Goal: Information Seeking & Learning: Find specific fact

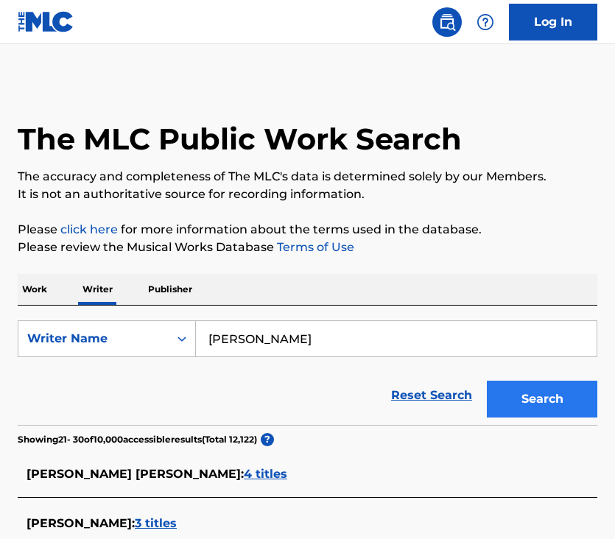
drag, startPoint x: 0, startPoint y: 0, endPoint x: 533, endPoint y: 394, distance: 663.0
click at [533, 394] on button "Search" at bounding box center [542, 399] width 110 height 37
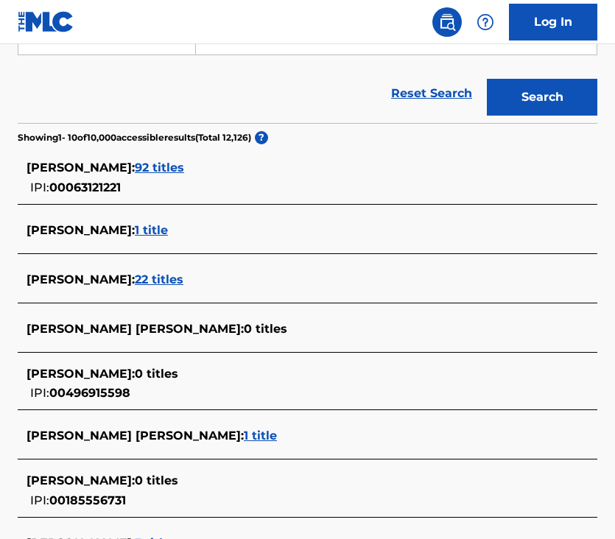
scroll to position [317, 0]
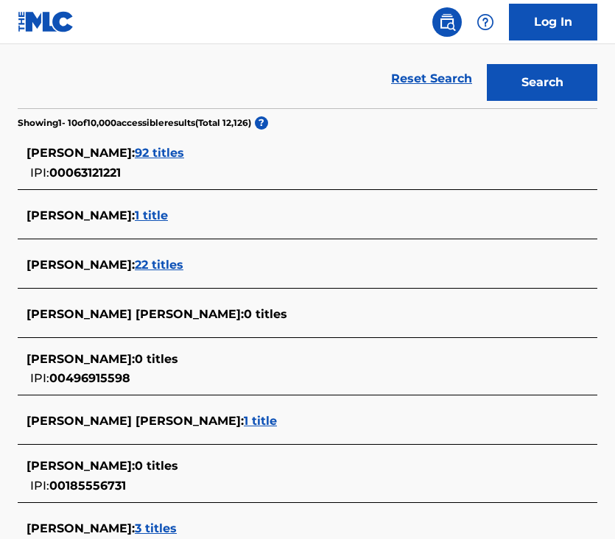
click at [156, 260] on span "22 titles" at bounding box center [159, 265] width 49 height 14
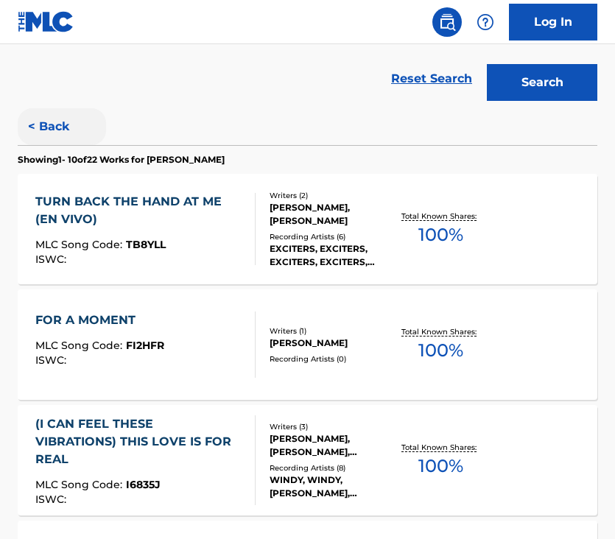
click at [49, 125] on button "< Back" at bounding box center [62, 126] width 88 height 37
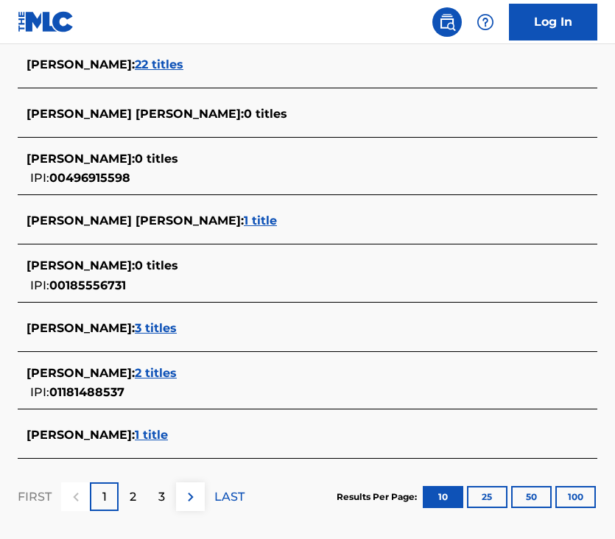
scroll to position [529, 0]
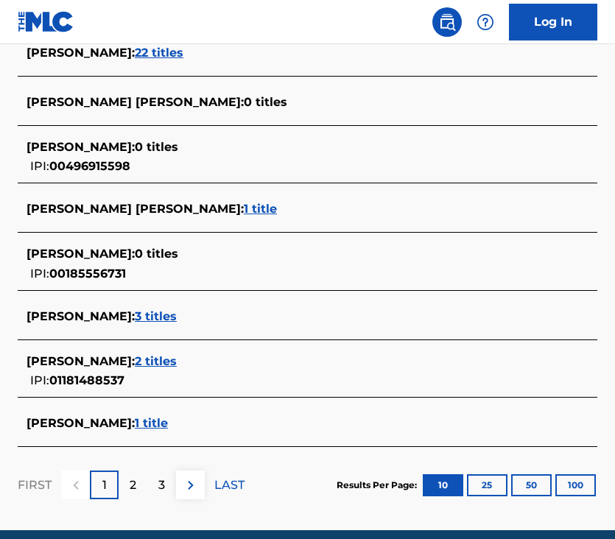
click at [177, 362] on span "2 titles" at bounding box center [156, 361] width 42 height 14
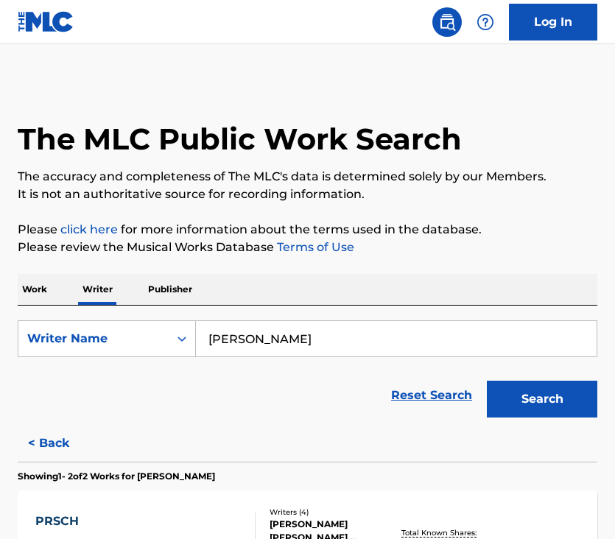
scroll to position [0, 0]
drag, startPoint x: 345, startPoint y: 342, endPoint x: 114, endPoint y: 340, distance: 231.3
click at [94, 340] on div "SearchWithCriteria71706158-4722-4d40-a42d-842a34aa989d Writer Name jack Daniels…" at bounding box center [308, 338] width 580 height 37
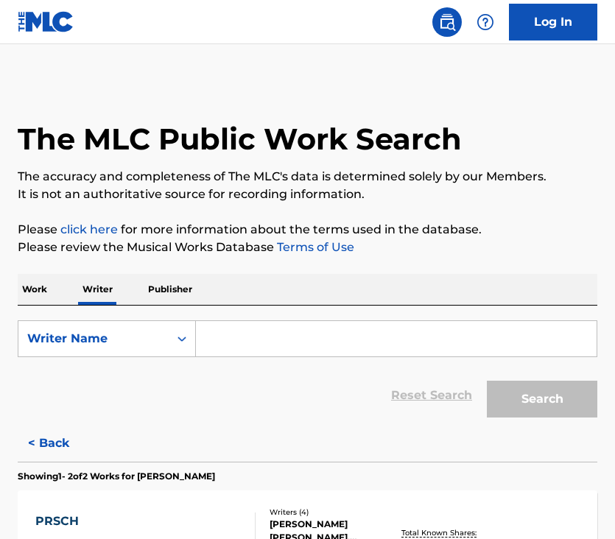
paste input "[PERSON_NAME]"
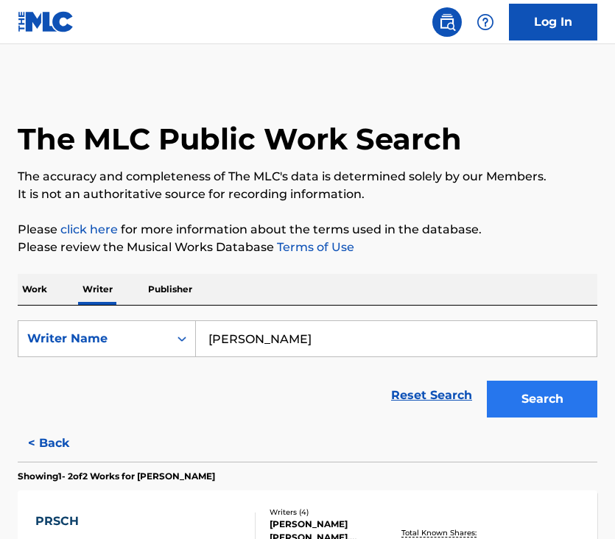
type input "[PERSON_NAME]"
click at [549, 402] on button "Search" at bounding box center [542, 399] width 110 height 37
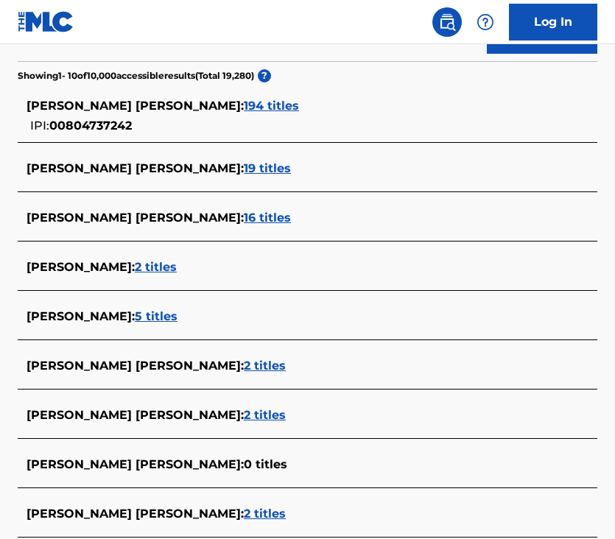
scroll to position [362, 0]
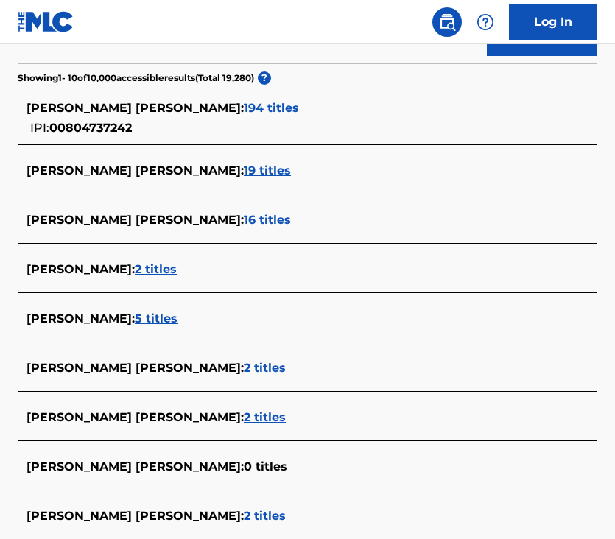
click at [274, 106] on span "194 titles" at bounding box center [271, 108] width 55 height 14
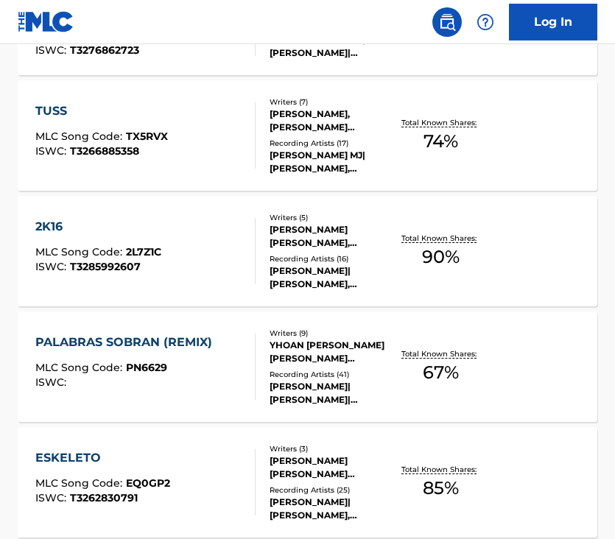
scroll to position [346, 0]
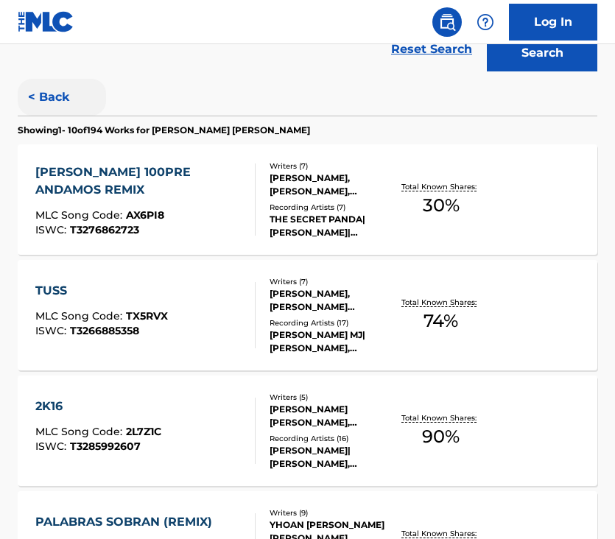
click at [44, 91] on button "< Back" at bounding box center [62, 97] width 88 height 37
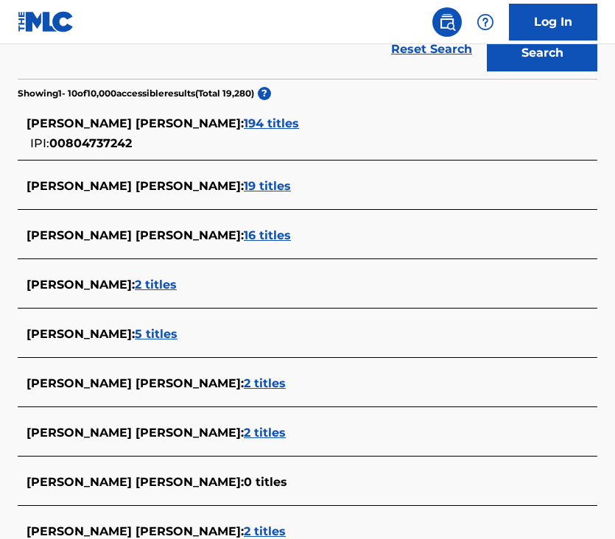
click at [250, 186] on span "19 titles" at bounding box center [267, 186] width 47 height 14
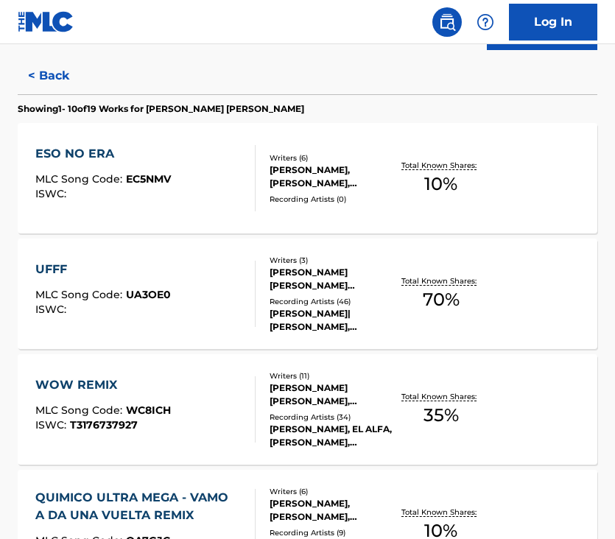
scroll to position [384, 0]
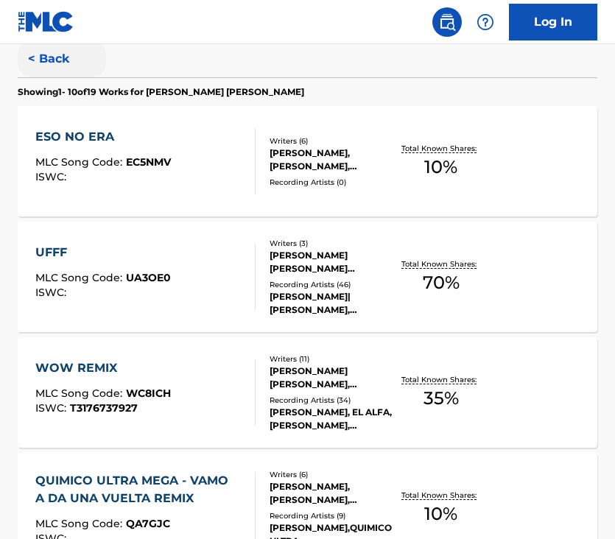
click at [49, 61] on button "< Back" at bounding box center [62, 59] width 88 height 37
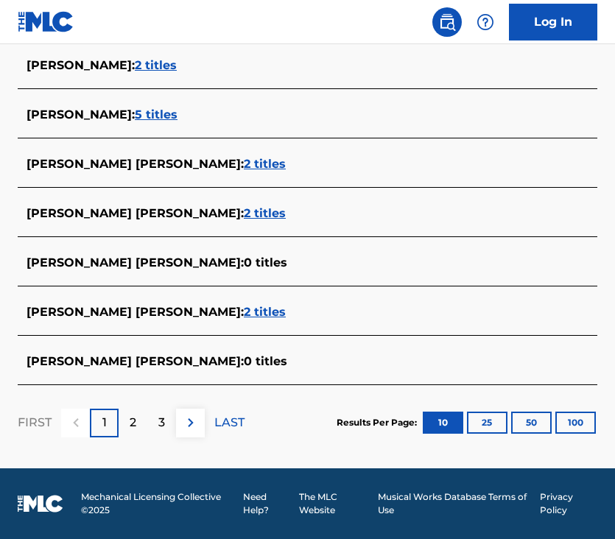
scroll to position [566, 0]
click at [244, 312] on span "2 titles" at bounding box center [265, 312] width 42 height 14
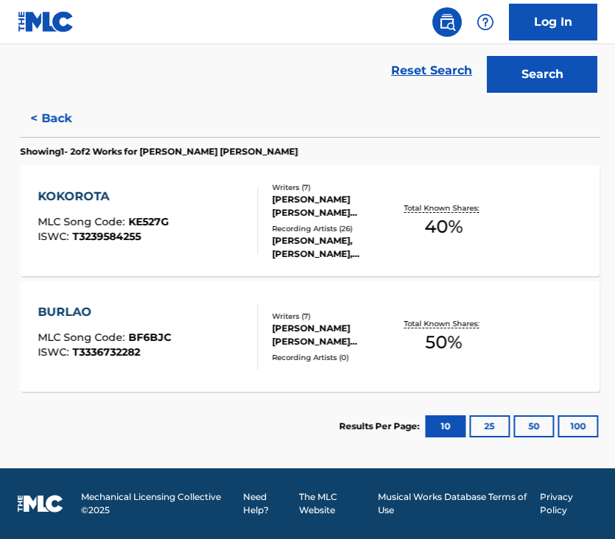
scroll to position [325, 0]
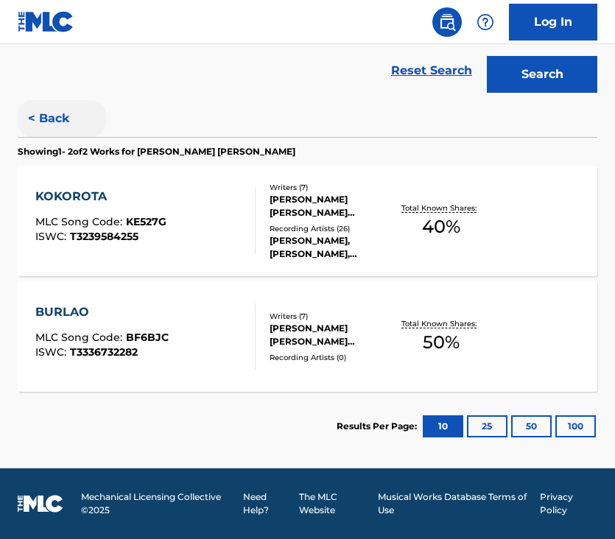
click at [40, 116] on button "< Back" at bounding box center [62, 118] width 88 height 37
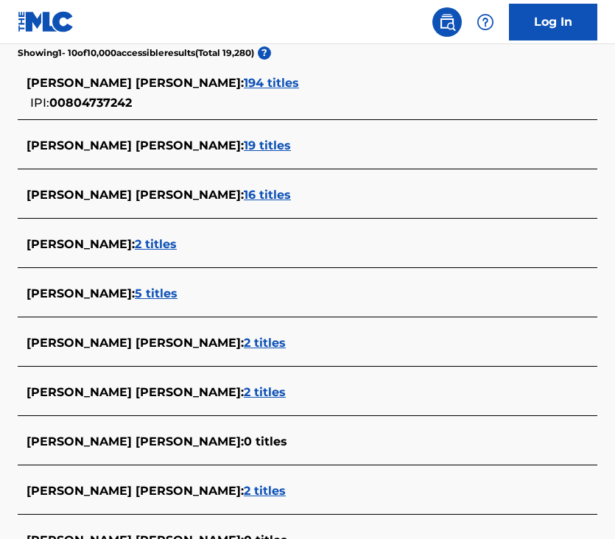
scroll to position [382, 0]
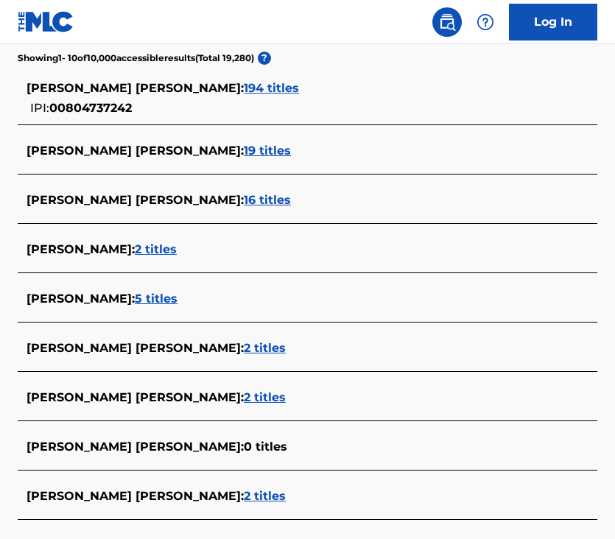
click at [390, 213] on div "BRYANT ROBERT ROHENA PEREZ : 16 titles" at bounding box center [308, 201] width 580 height 35
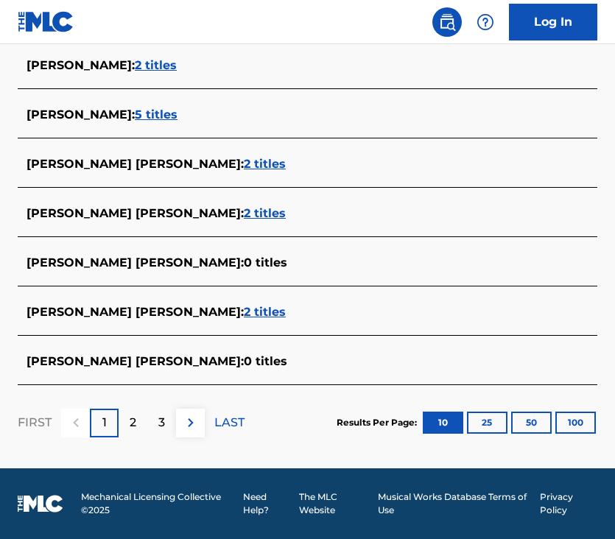
scroll to position [566, 0]
click at [474, 420] on button "25" at bounding box center [487, 423] width 41 height 22
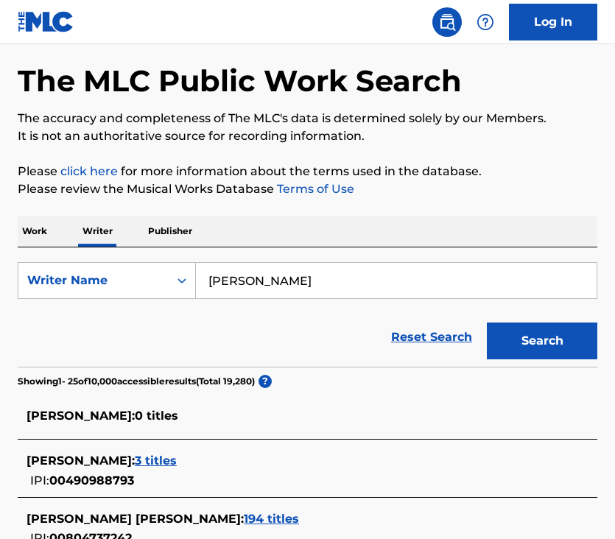
click at [385, 342] on link "Reset Search" at bounding box center [432, 337] width 96 height 32
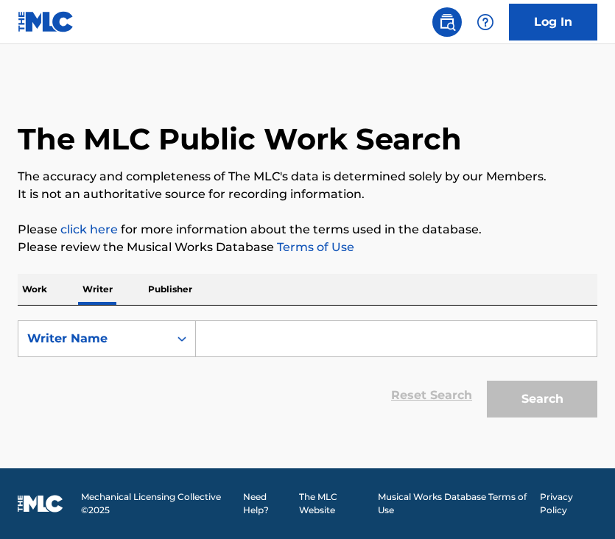
click at [304, 328] on input "Search Form" at bounding box center [396, 338] width 401 height 35
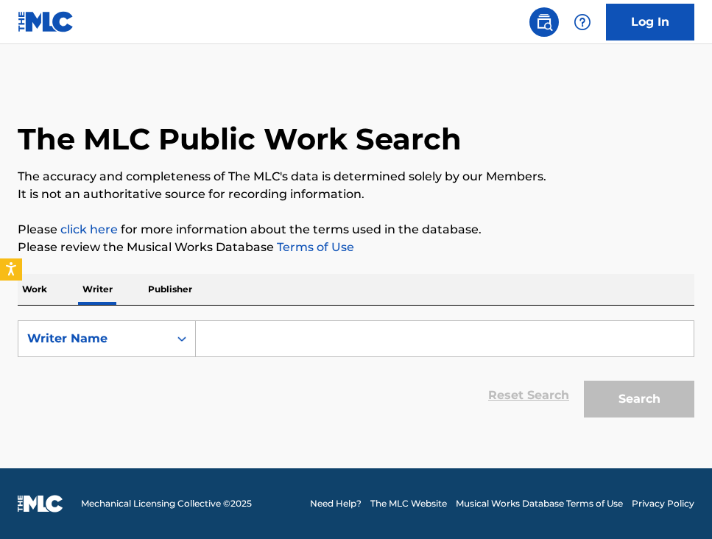
click at [276, 332] on input "Search Form" at bounding box center [445, 338] width 498 height 35
paste input "[PERSON_NAME]"
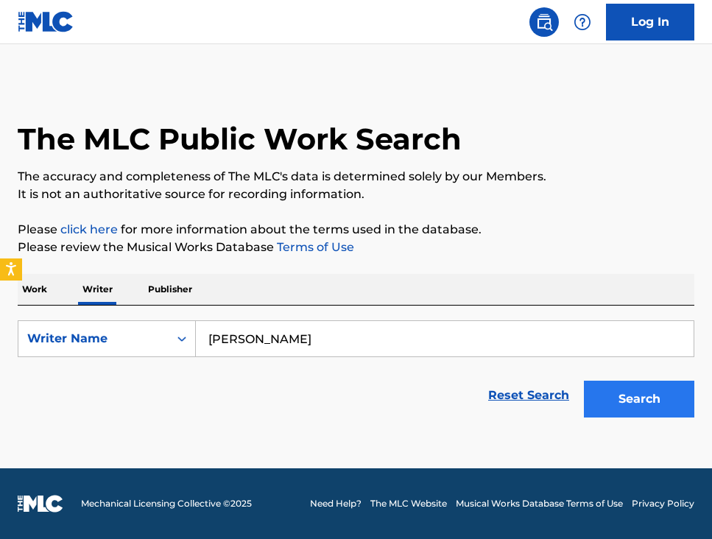
type input "[PERSON_NAME]"
click at [614, 402] on button "Search" at bounding box center [639, 399] width 110 height 37
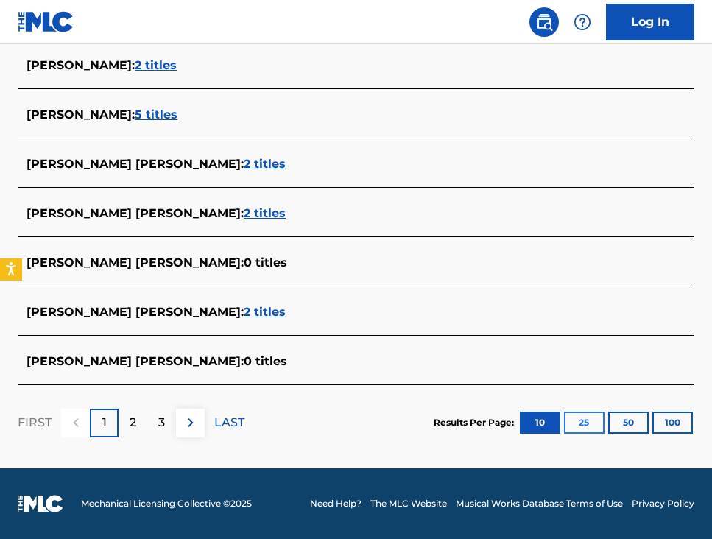
click at [574, 413] on button "25" at bounding box center [584, 423] width 41 height 22
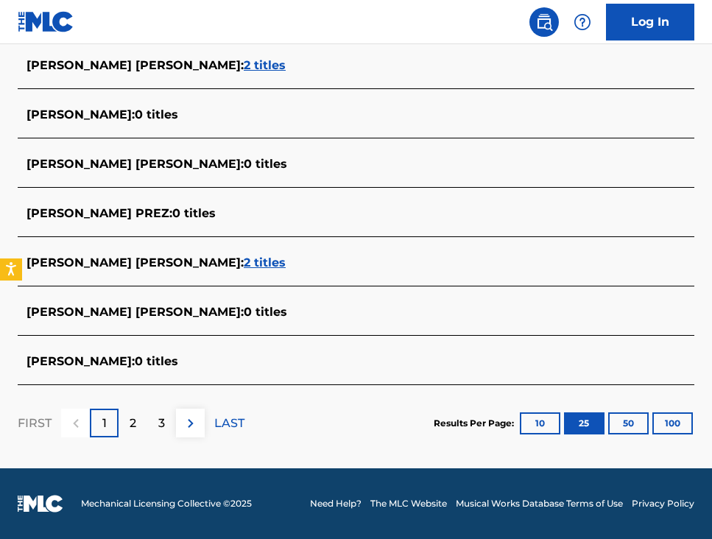
scroll to position [1331, 0]
click at [244, 260] on span "2 titles" at bounding box center [265, 263] width 42 height 14
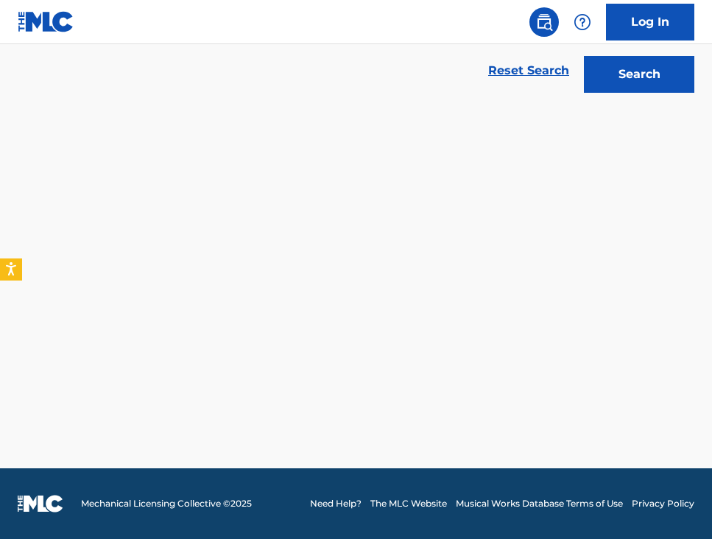
scroll to position [325, 0]
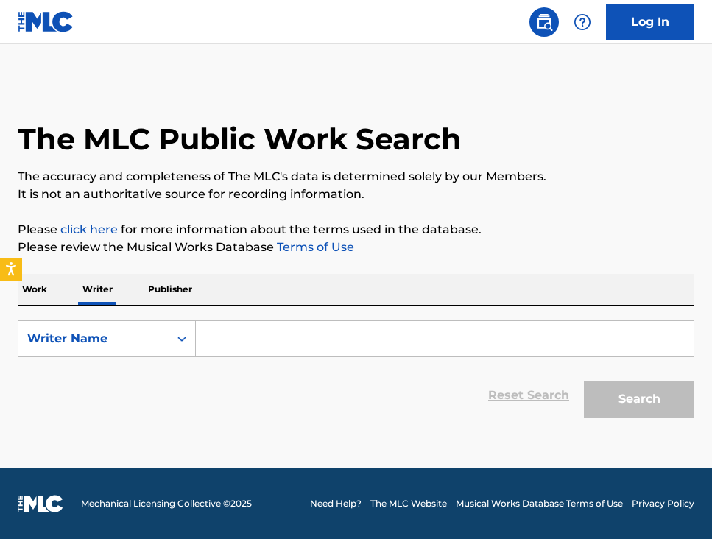
click at [301, 331] on input "Search Form" at bounding box center [445, 338] width 498 height 35
paste input "[PERSON_NAME]"
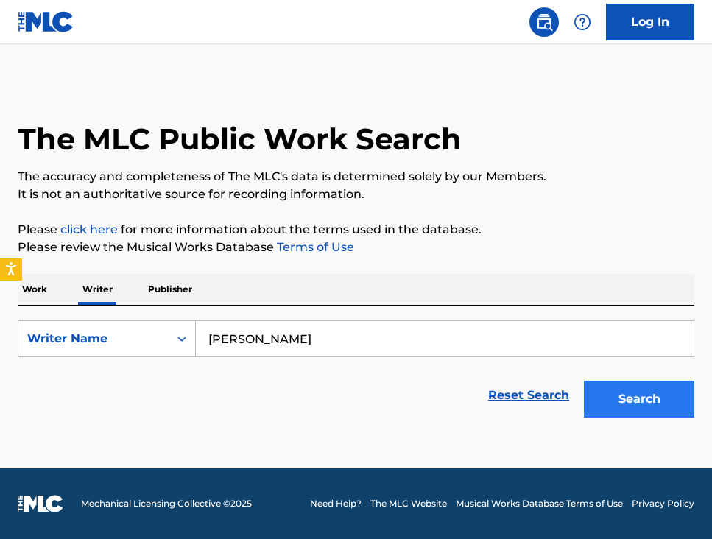
type input "[PERSON_NAME]"
click at [609, 394] on button "Search" at bounding box center [639, 399] width 110 height 37
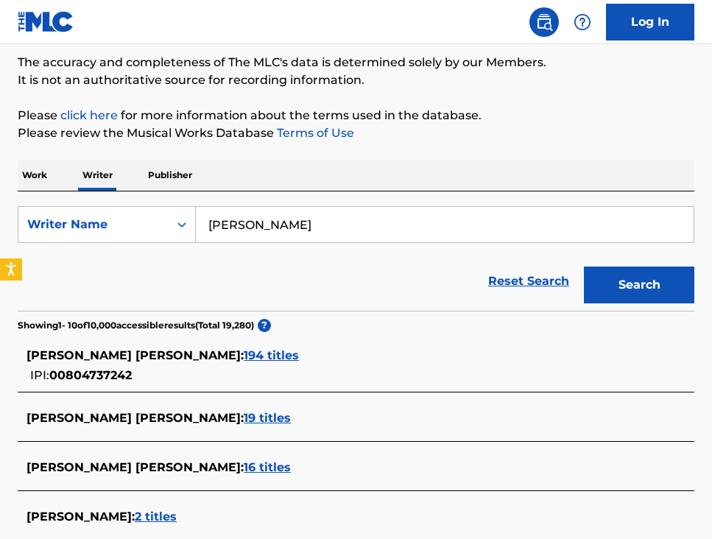
scroll to position [200, 0]
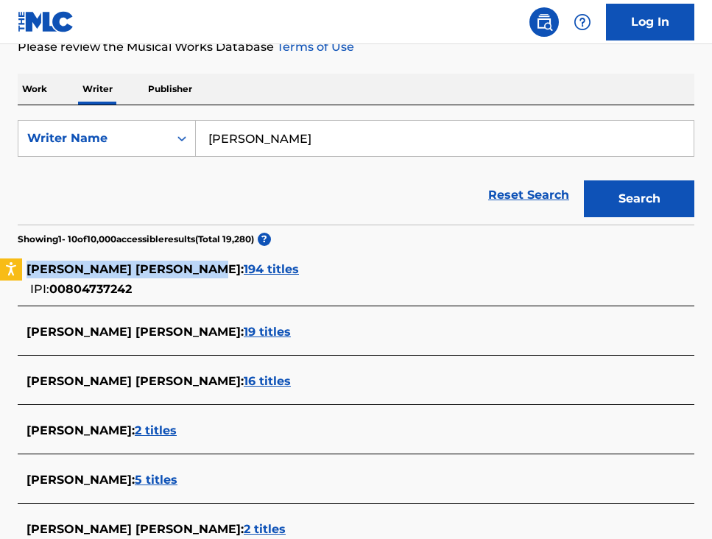
drag, startPoint x: 27, startPoint y: 259, endPoint x: 227, endPoint y: 273, distance: 200.1
click at [227, 273] on div "BRYAN ROBERT ROHENA PEREZ : 194 titles IPI: 00804737242" at bounding box center [356, 279] width 677 height 52
copy span "[PERSON_NAME] [PERSON_NAME]"
